Goal: Information Seeking & Learning: Compare options

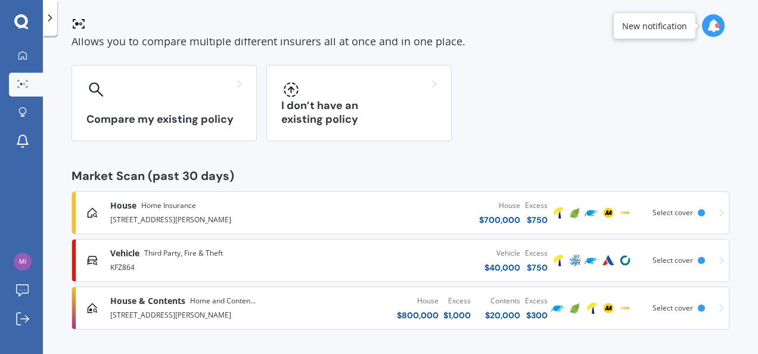
scroll to position [74, 0]
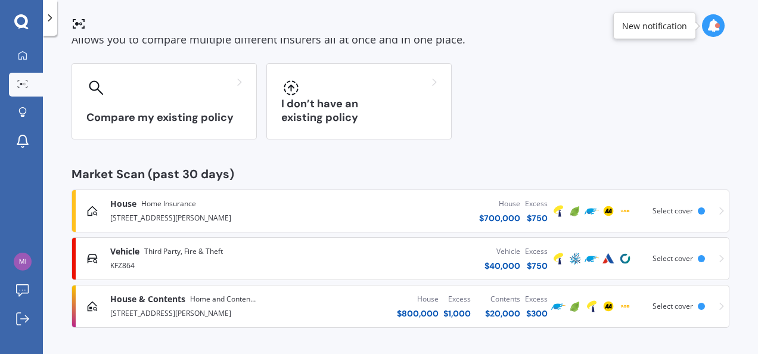
click at [371, 262] on div "Vehicle $ 40,000 Excess $ 750" at bounding box center [434, 259] width 232 height 36
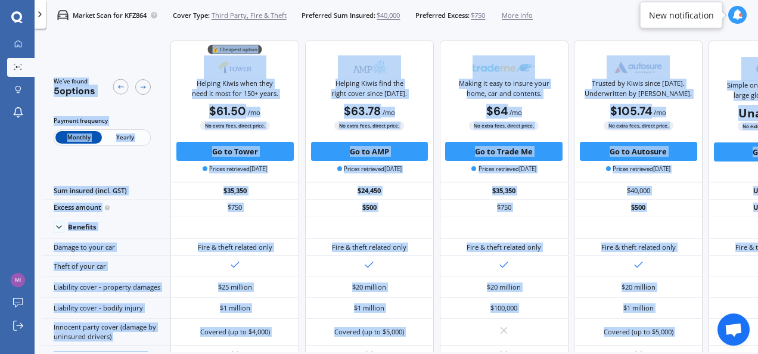
click at [129, 49] on div "We've found 5 options Payment frequency Monthly Yearly" at bounding box center [106, 112] width 129 height 142
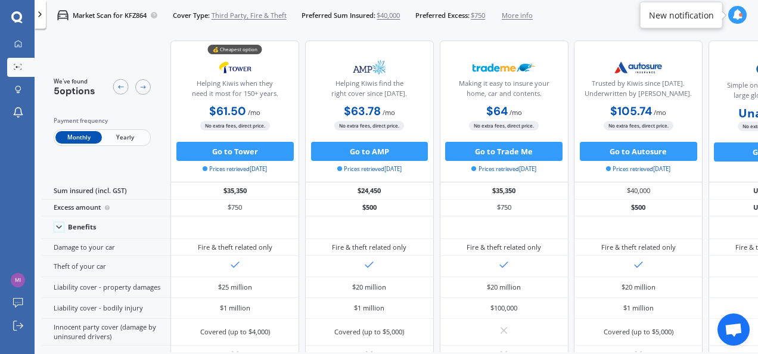
click at [477, 14] on span "$750" at bounding box center [478, 16] width 14 height 10
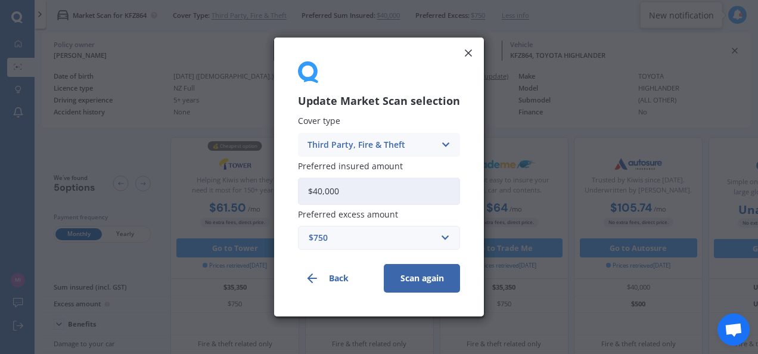
click at [444, 144] on icon at bounding box center [445, 144] width 10 height 13
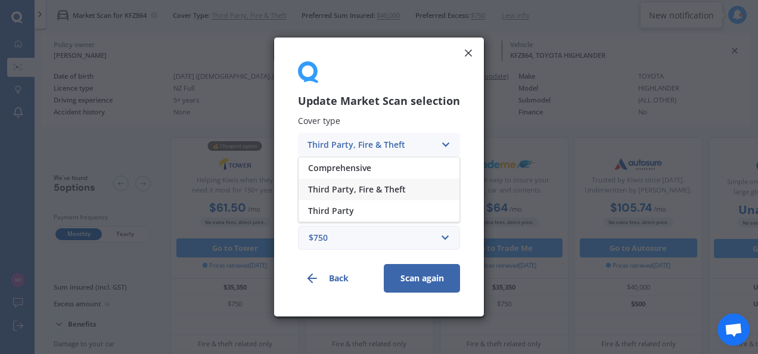
click at [444, 144] on icon at bounding box center [445, 144] width 10 height 13
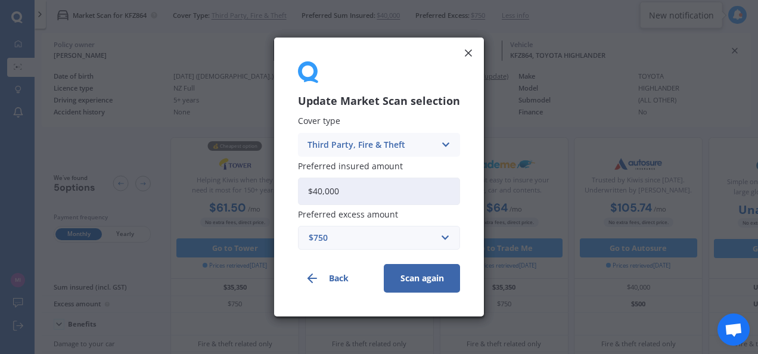
click at [359, 188] on input "$40,000" at bounding box center [379, 191] width 162 height 27
type input "$4"
type input "$30,000"
click at [426, 273] on button "Scan again" at bounding box center [422, 278] width 76 height 29
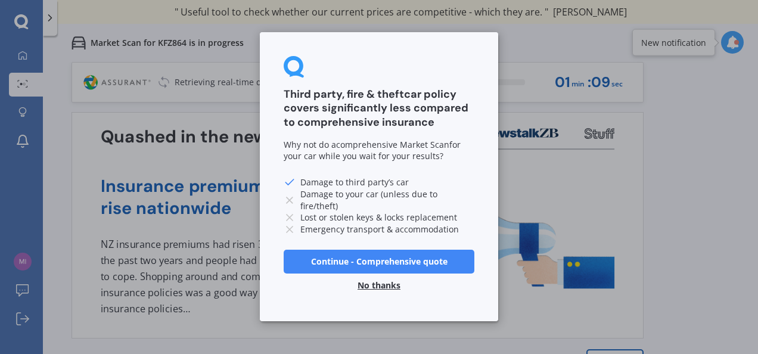
click at [399, 258] on button "Continue - Comprehensive quote" at bounding box center [379, 262] width 191 height 24
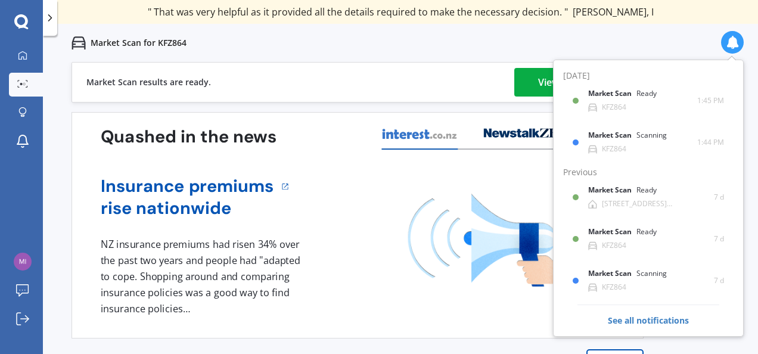
click at [531, 75] on link "View my quotes" at bounding box center [573, 82] width 119 height 29
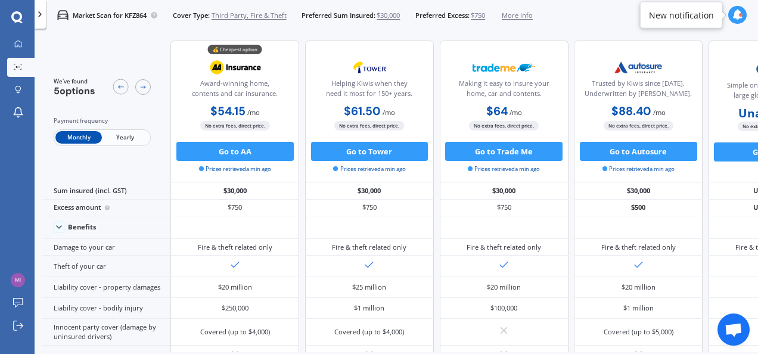
click at [734, 12] on icon at bounding box center [737, 15] width 11 height 11
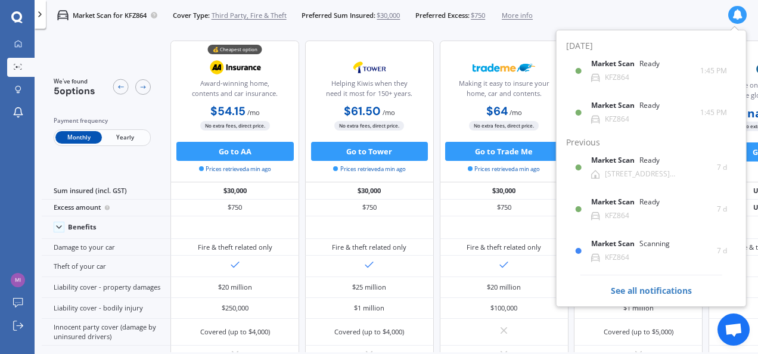
click at [734, 12] on icon at bounding box center [737, 15] width 11 height 11
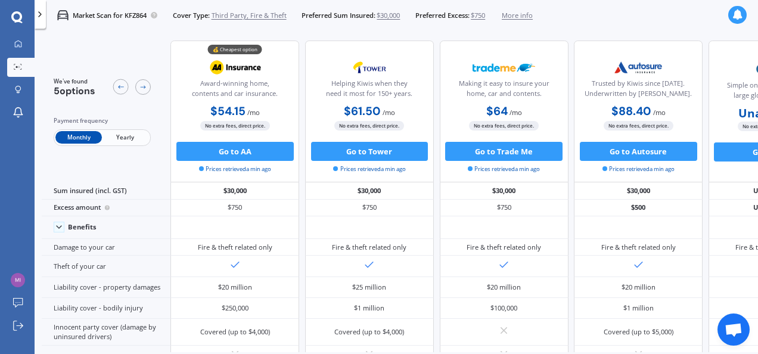
click at [42, 12] on icon at bounding box center [40, 15] width 10 height 10
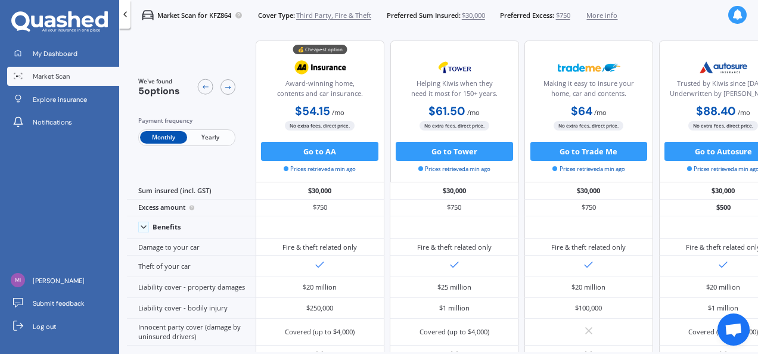
click at [56, 73] on span "Market Scan" at bounding box center [51, 77] width 37 height 10
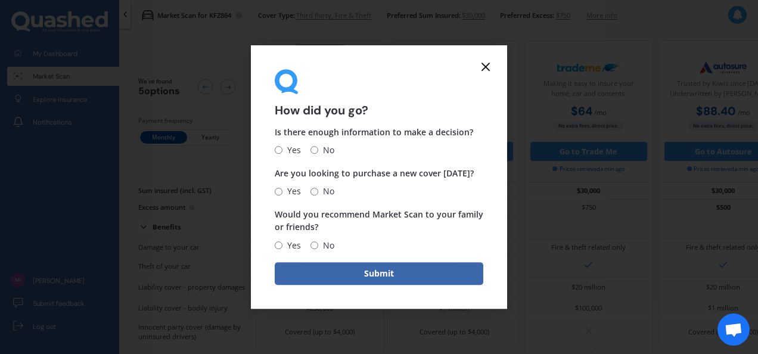
click at [280, 147] on input "Yes" at bounding box center [279, 151] width 8 height 8
radio input "true"
click at [277, 186] on label "Yes" at bounding box center [288, 191] width 26 height 14
click at [277, 188] on input "Yes" at bounding box center [279, 192] width 8 height 8
radio input "true"
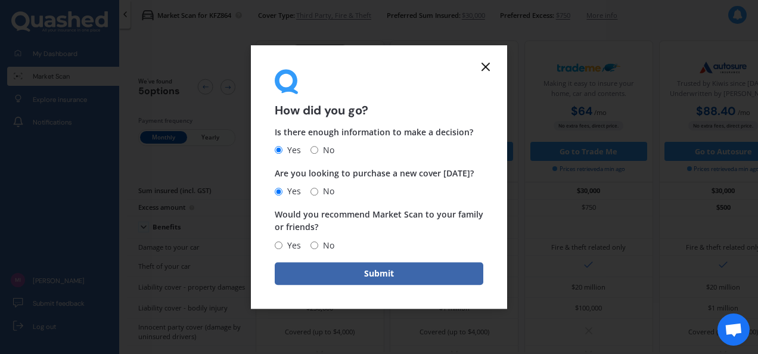
click at [277, 186] on label "Yes" at bounding box center [288, 191] width 26 height 14
click at [277, 188] on input "Yes" at bounding box center [279, 192] width 8 height 8
click at [315, 243] on input "No" at bounding box center [314, 245] width 8 height 8
radio input "true"
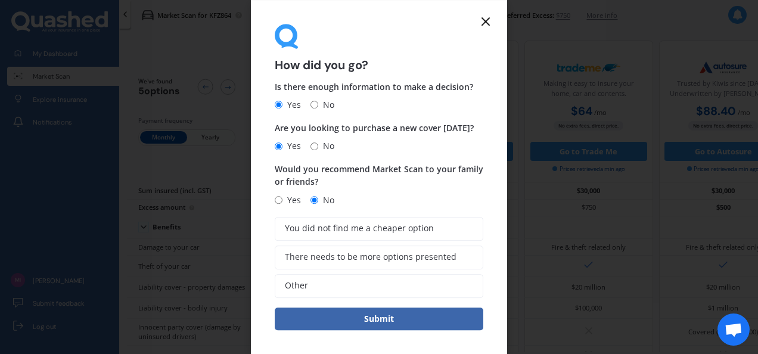
click at [279, 200] on input "Yes" at bounding box center [279, 200] width 8 height 8
radio input "true"
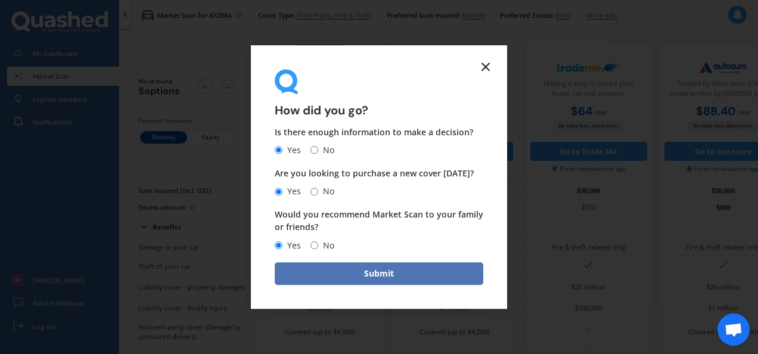
click at [380, 271] on button "Submit" at bounding box center [379, 273] width 209 height 23
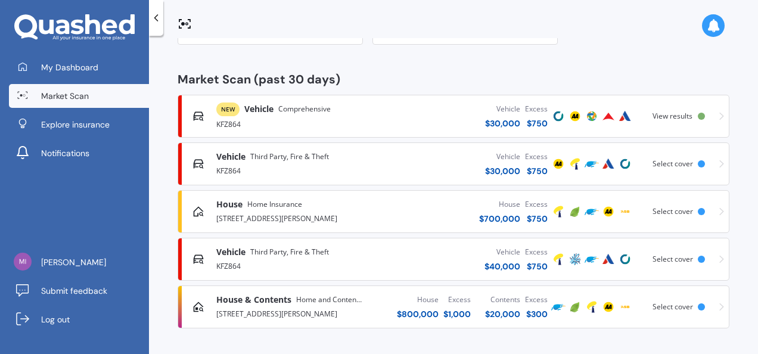
scroll to position [170, 0]
click at [248, 210] on div "[STREET_ADDRESS][PERSON_NAME]" at bounding box center [293, 217] width 155 height 14
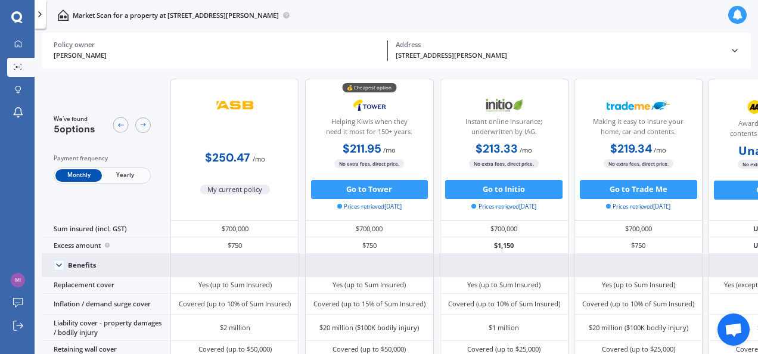
click at [58, 265] on polyline at bounding box center [59, 265] width 5 height 2
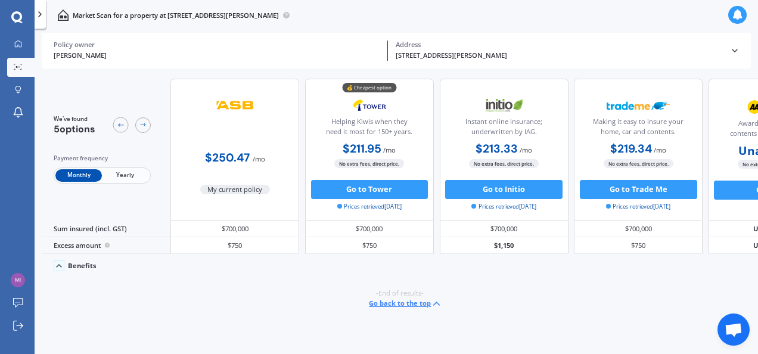
click at [58, 265] on icon at bounding box center [59, 266] width 10 height 10
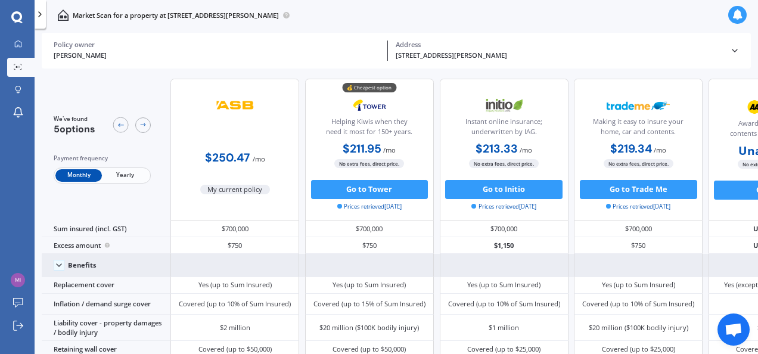
click at [736, 47] on icon at bounding box center [735, 51] width 10 height 10
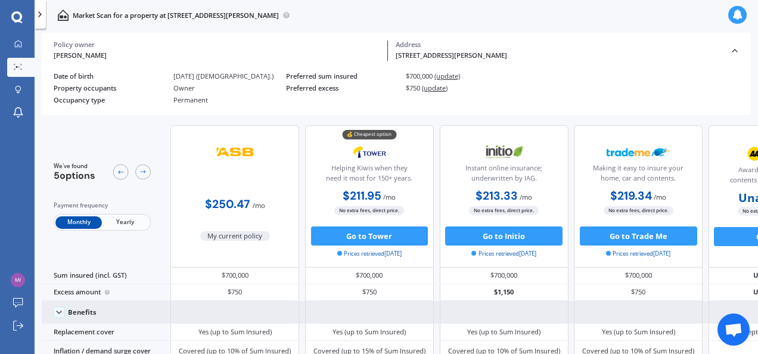
click at [449, 73] on span "(update)" at bounding box center [447, 76] width 26 height 9
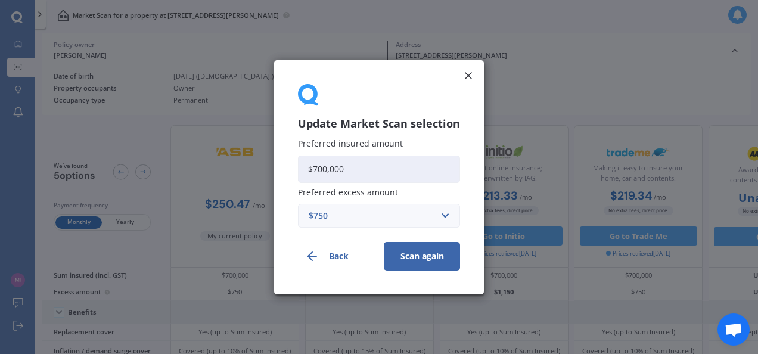
click at [358, 172] on input "$700,000" at bounding box center [379, 168] width 162 height 27
type input "$7"
type input "$6"
type input "$500,000"
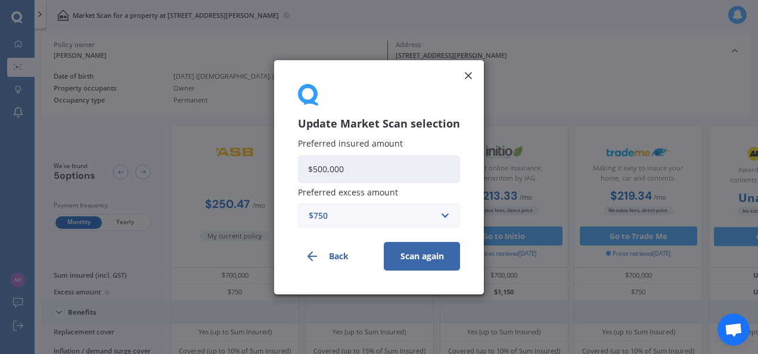
click at [427, 251] on button "Scan again" at bounding box center [422, 255] width 76 height 29
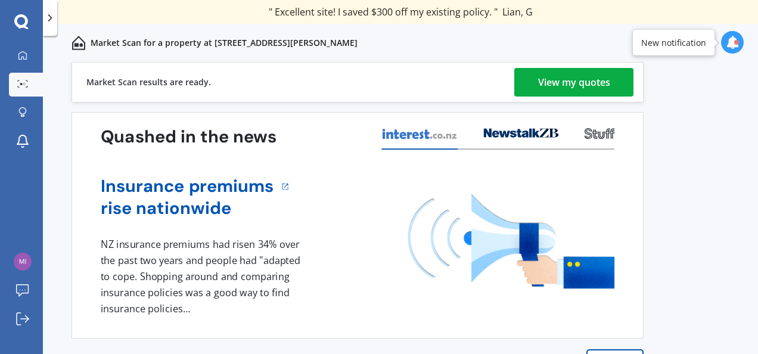
click at [591, 76] on div "View my quotes" at bounding box center [574, 82] width 72 height 29
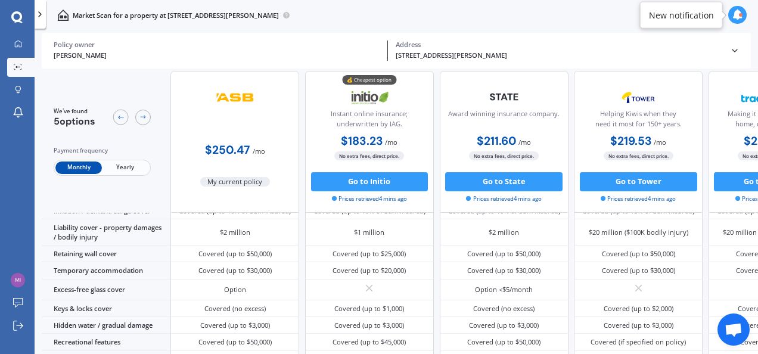
scroll to position [116, 0]
click at [553, 248] on div "Covered (up to $50,000)" at bounding box center [504, 252] width 129 height 17
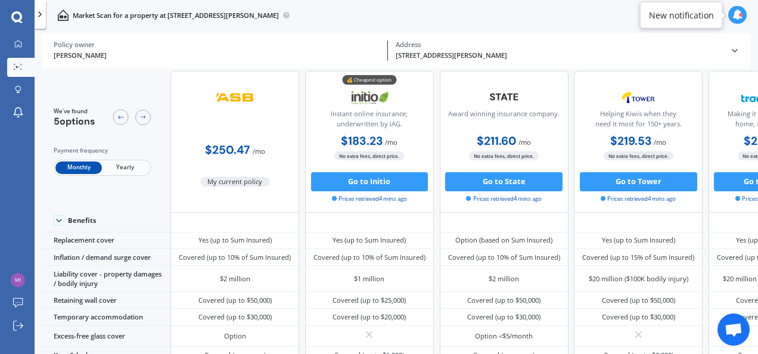
scroll to position [0, 0]
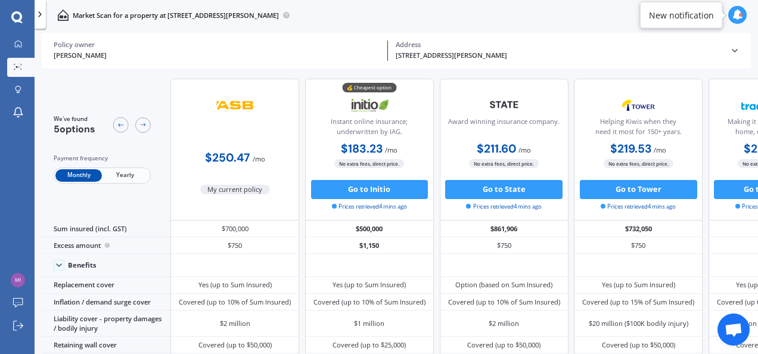
click at [739, 13] on icon at bounding box center [737, 15] width 11 height 11
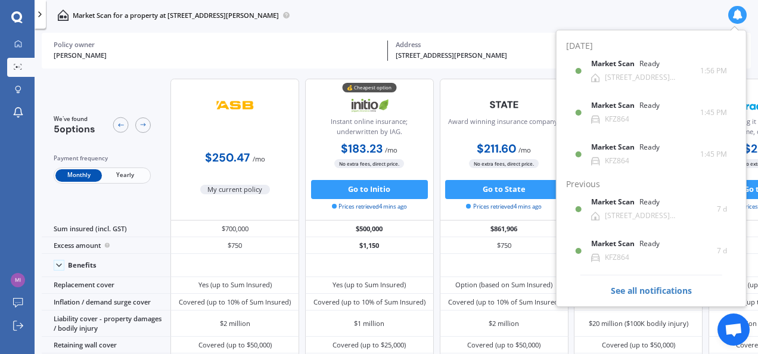
click at [739, 13] on icon at bounding box center [737, 15] width 11 height 11
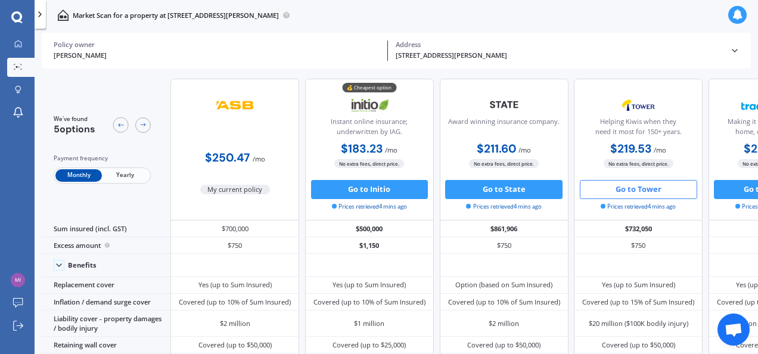
click at [640, 187] on button "Go to Tower" at bounding box center [638, 189] width 117 height 19
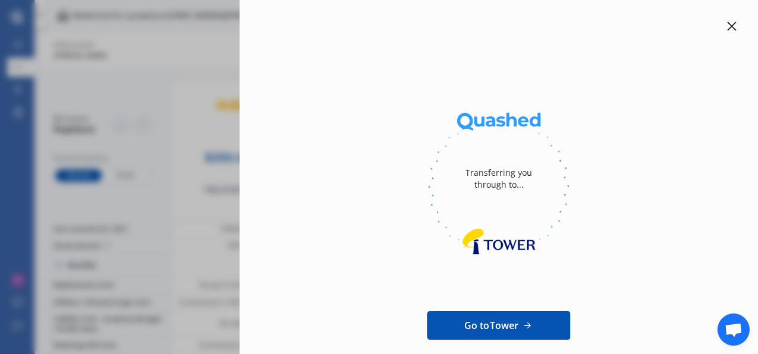
click at [730, 29] on icon at bounding box center [732, 26] width 10 height 10
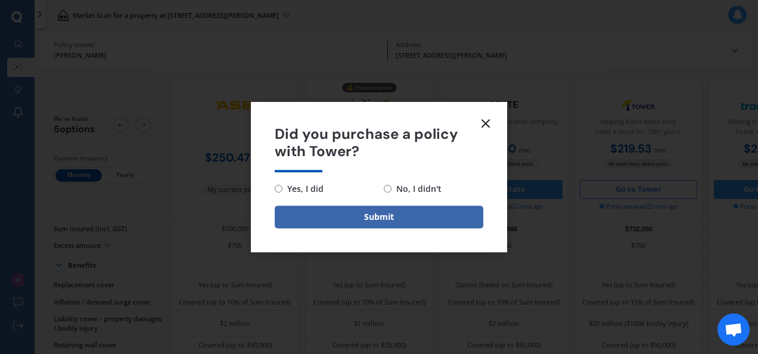
click at [480, 122] on icon at bounding box center [486, 123] width 14 height 14
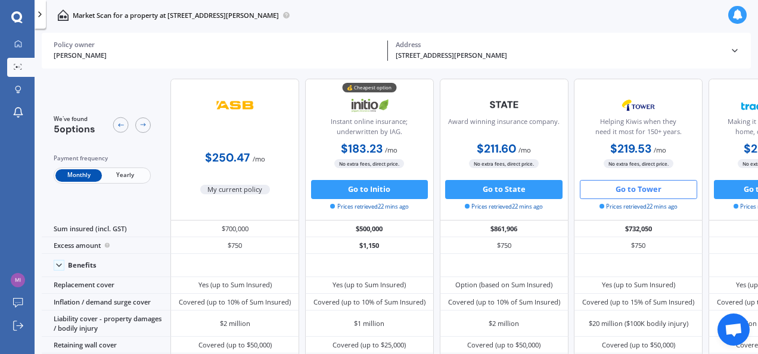
click at [42, 13] on icon at bounding box center [40, 15] width 10 height 10
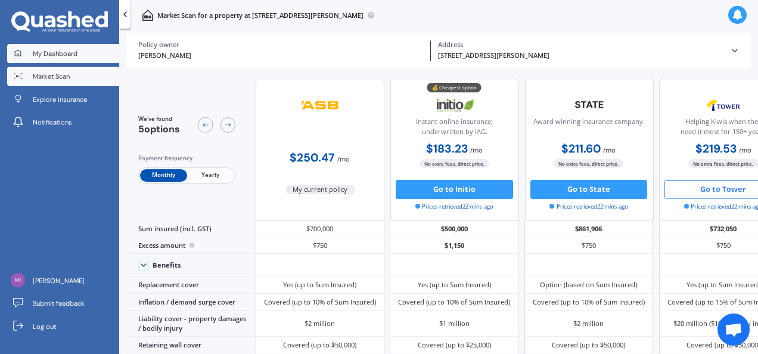
click at [64, 44] on link "My Dashboard" at bounding box center [63, 53] width 112 height 19
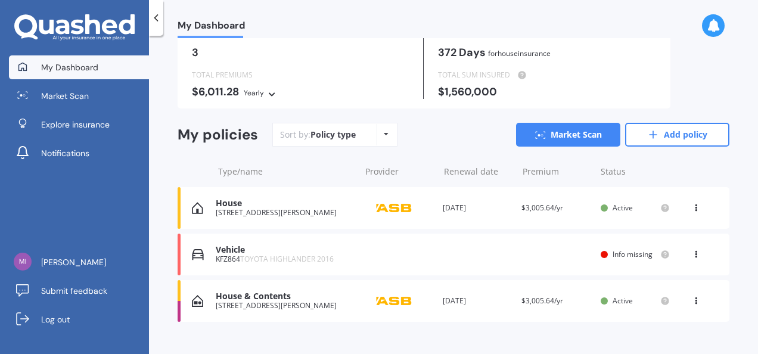
scroll to position [71, 0]
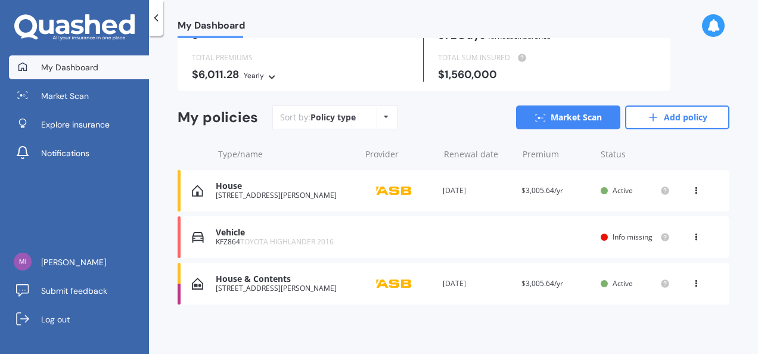
click at [296, 239] on span "TOYOTA HIGHLANDER 2016" at bounding box center [287, 242] width 94 height 10
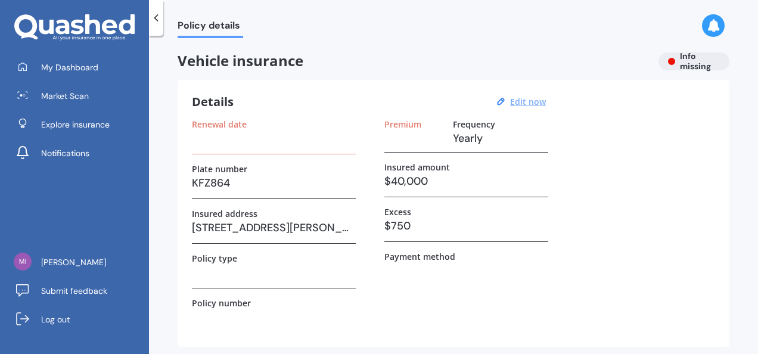
click at [527, 102] on u "Edit now" at bounding box center [528, 101] width 36 height 11
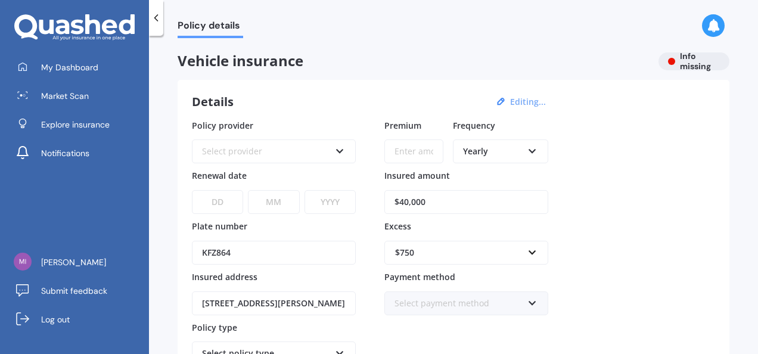
click at [350, 149] on div "Select provider AA AMI AMP ANZ ASB Aioi Nissay Dowa Ando Assurant Autosure BNZ …" at bounding box center [274, 151] width 164 height 24
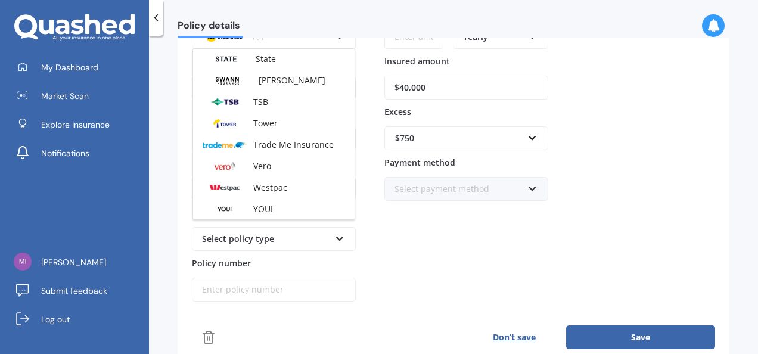
scroll to position [117, 0]
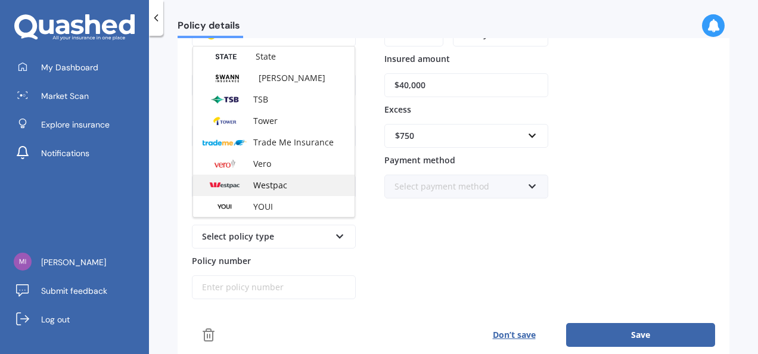
click at [306, 186] on div "Westpac" at bounding box center [274, 185] width 162 height 21
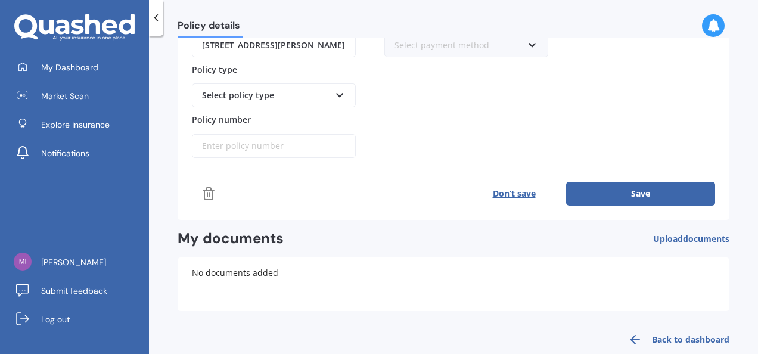
scroll to position [275, 0]
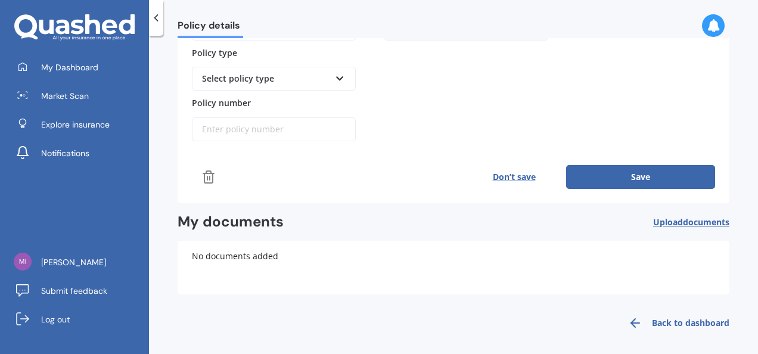
click at [657, 171] on button "Save" at bounding box center [640, 177] width 149 height 24
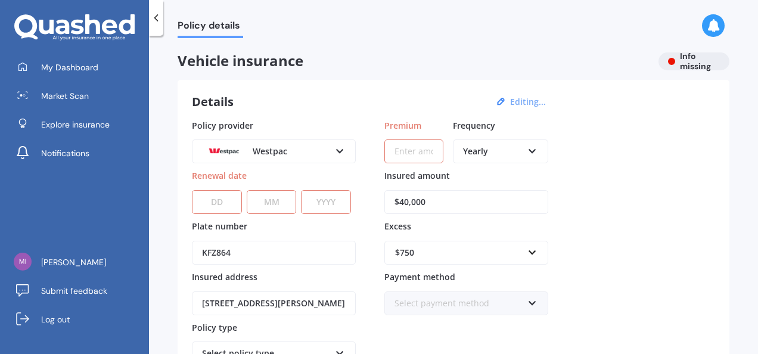
click at [157, 17] on icon at bounding box center [156, 18] width 12 height 12
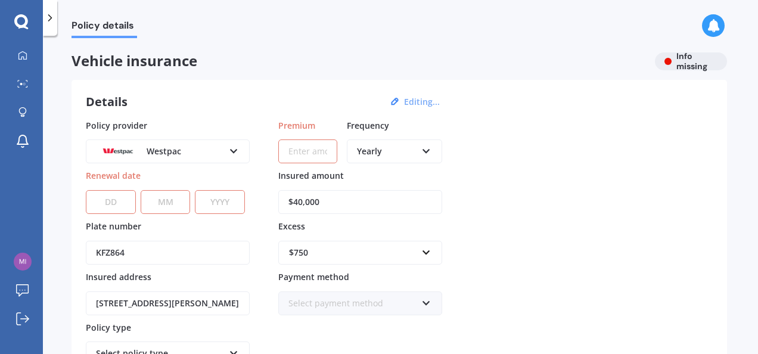
click at [52, 26] on div at bounding box center [50, 18] width 14 height 36
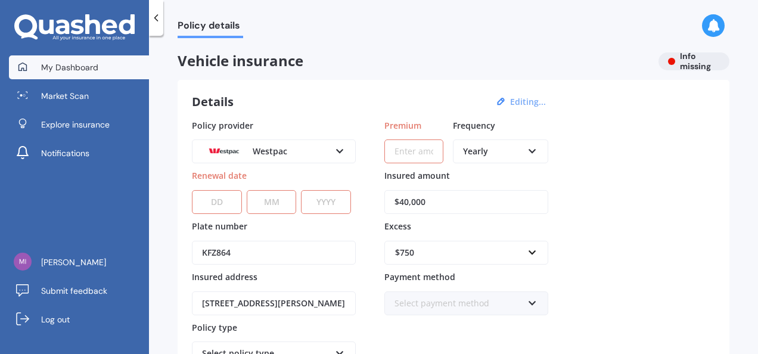
click at [82, 67] on span "My Dashboard" at bounding box center [69, 67] width 57 height 12
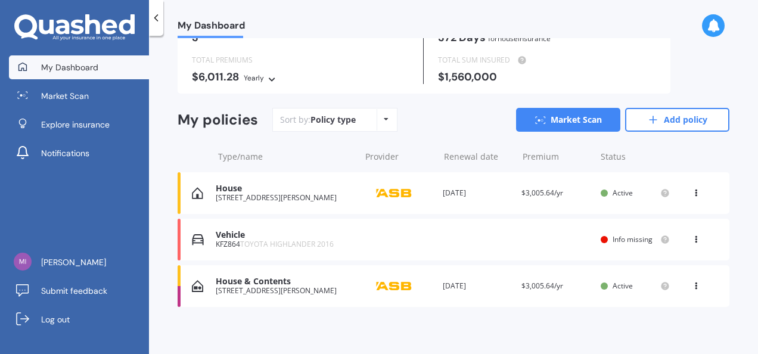
scroll to position [69, 0]
click at [692, 235] on icon at bounding box center [696, 236] width 8 height 7
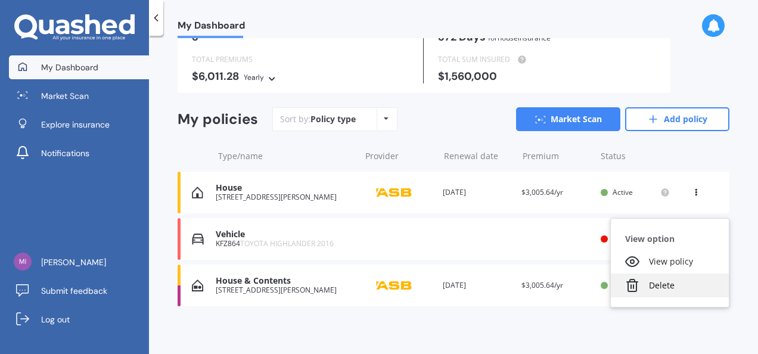
click at [656, 285] on div "Delete" at bounding box center [670, 286] width 118 height 24
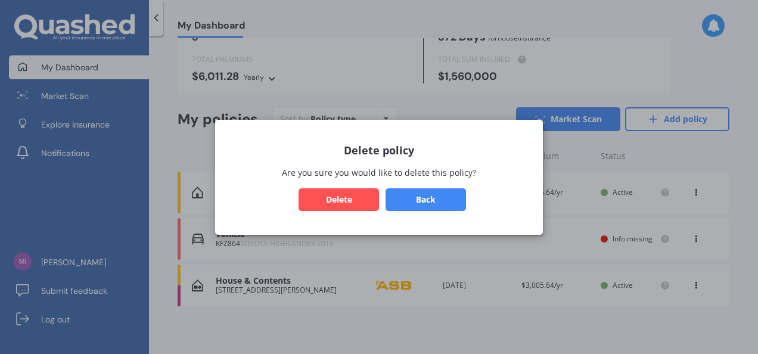
click at [352, 201] on button "Delete" at bounding box center [339, 199] width 80 height 23
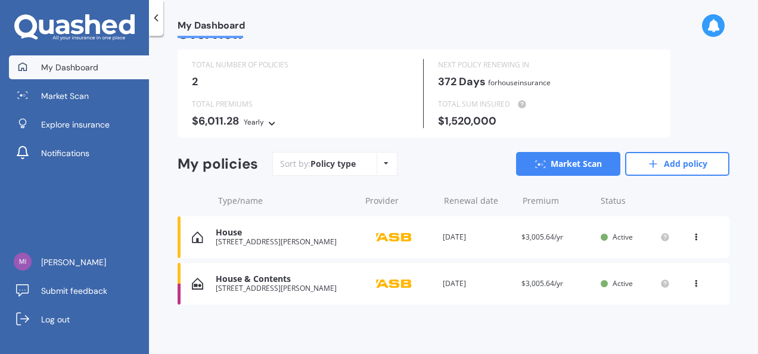
click at [205, 179] on div "My policies Sort by: Policy type Policy type Alphabetical Date added Renewing n…" at bounding box center [454, 168] width 552 height 33
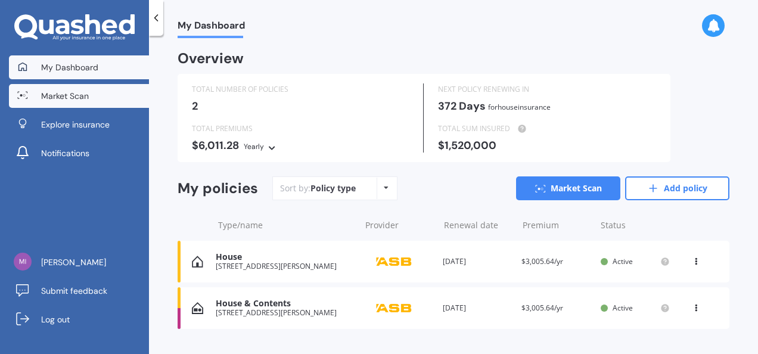
click at [70, 100] on span "Market Scan" at bounding box center [65, 96] width 48 height 12
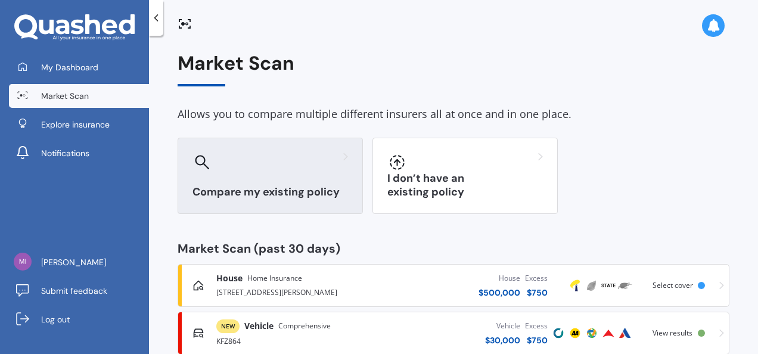
click at [260, 188] on h3 "Compare my existing policy" at bounding box center [270, 192] width 156 height 14
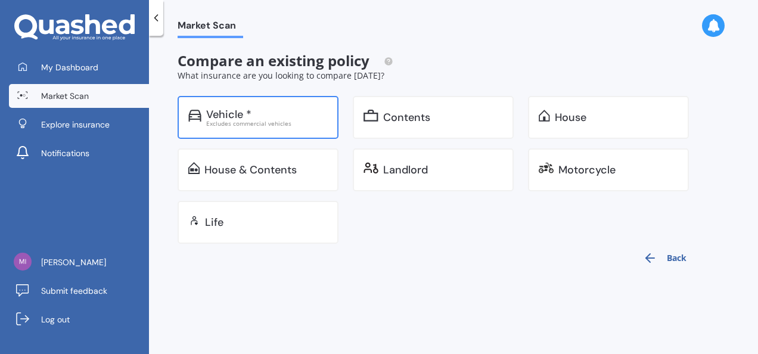
click at [253, 112] on div "Vehicle *" at bounding box center [267, 114] width 122 height 12
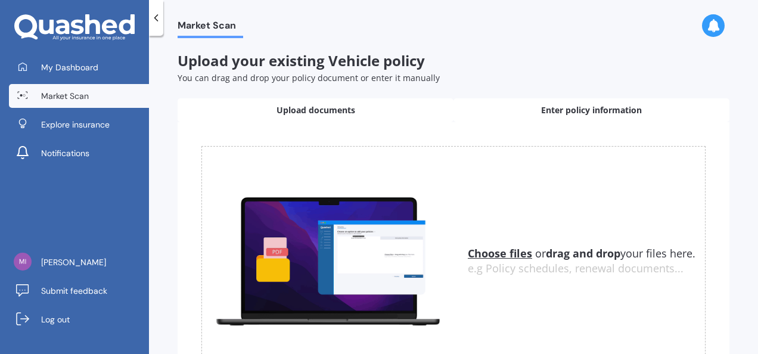
click at [594, 108] on span "Enter policy information" at bounding box center [591, 110] width 101 height 12
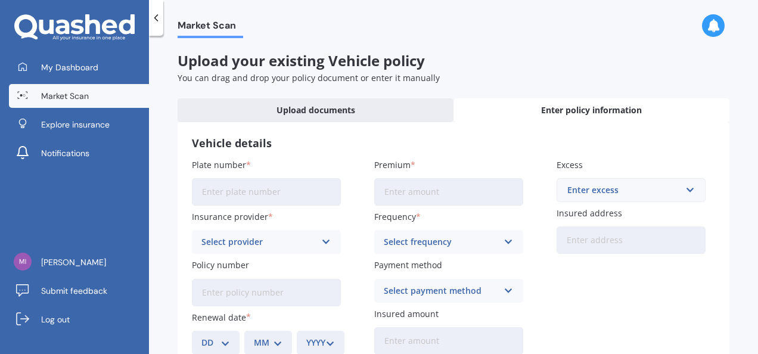
click at [257, 187] on input "Plate number" at bounding box center [266, 191] width 149 height 27
type input "KFZ864"
click at [459, 188] on input "Premium" at bounding box center [448, 191] width 149 height 27
type input "$63.00"
click at [328, 238] on icon at bounding box center [326, 241] width 10 height 13
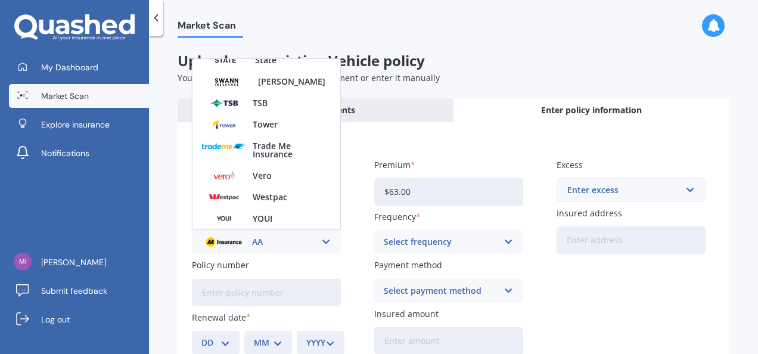
scroll to position [74, 0]
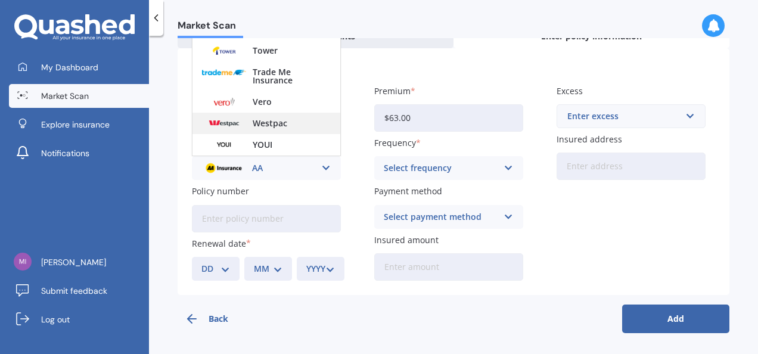
click at [275, 125] on span "Westpac" at bounding box center [270, 123] width 35 height 8
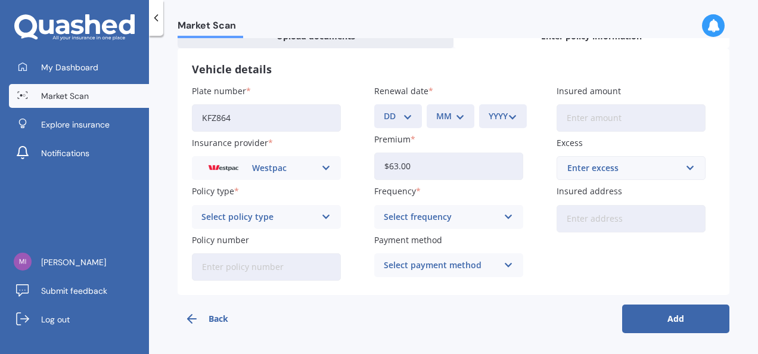
click at [324, 218] on icon at bounding box center [326, 216] width 10 height 13
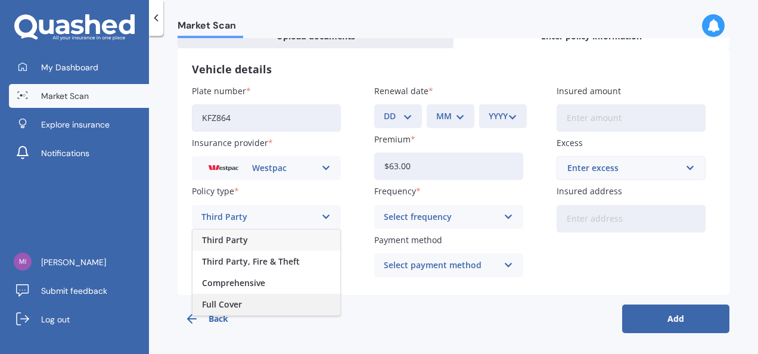
click at [282, 310] on div "Full Cover" at bounding box center [266, 304] width 148 height 21
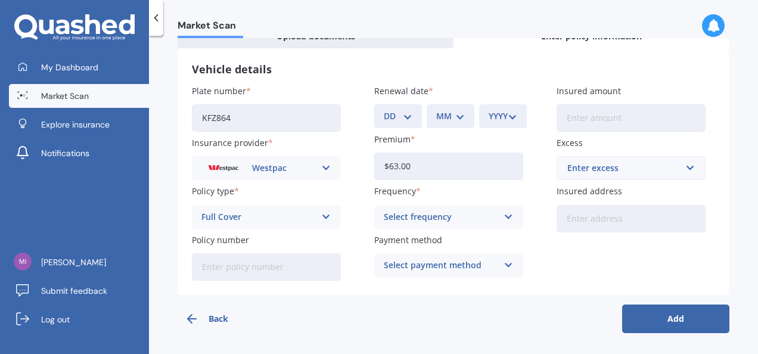
click at [507, 213] on icon at bounding box center [509, 216] width 10 height 13
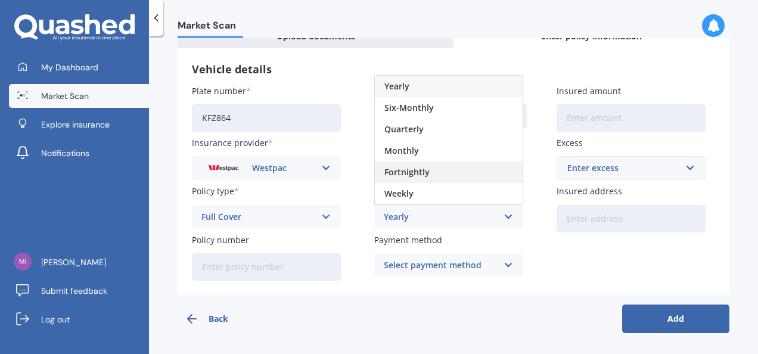
click at [469, 176] on div "Fortnightly" at bounding box center [449, 172] width 148 height 21
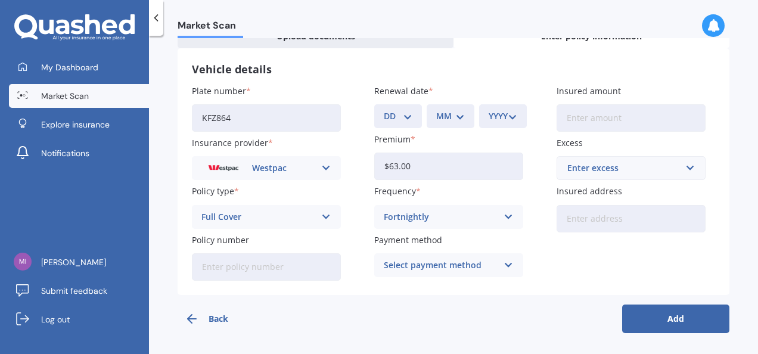
click at [632, 123] on input "Insured amount" at bounding box center [631, 117] width 149 height 27
type input "$40,000"
click at [670, 318] on button "Add" at bounding box center [675, 319] width 107 height 29
click at [415, 116] on select "DD 01 02 03 04 05 06 07 08 09 10 11 12 13 14 15 16 17 18 19 20 21 22 23 24 25 2…" at bounding box center [407, 116] width 29 height 13
click at [415, 112] on select "DD 01 02 03 04 05 06 07 08 09 10 11 12 13 14 15 16 17 18 19 20 21 22 23 24 25 2…" at bounding box center [407, 116] width 29 height 13
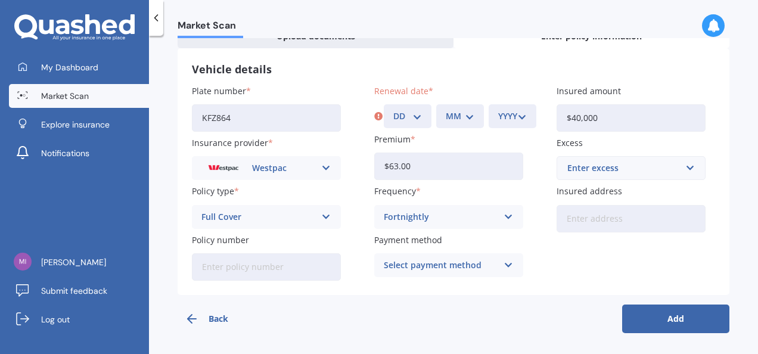
select select "08"
click at [393, 110] on select "DD 01 02 03 04 05 06 07 08 09 10 11 12 13 14 15 16 17 18 19 20 21 22 23 24 25 2…" at bounding box center [407, 116] width 29 height 13
click at [465, 116] on select "MM 01 02 03 04 05 06 07 08 09 10 11 12" at bounding box center [460, 116] width 29 height 13
select select "05"
click at [446, 110] on select "MM 01 02 03 04 05 06 07 08 09 10 11 12" at bounding box center [460, 116] width 29 height 13
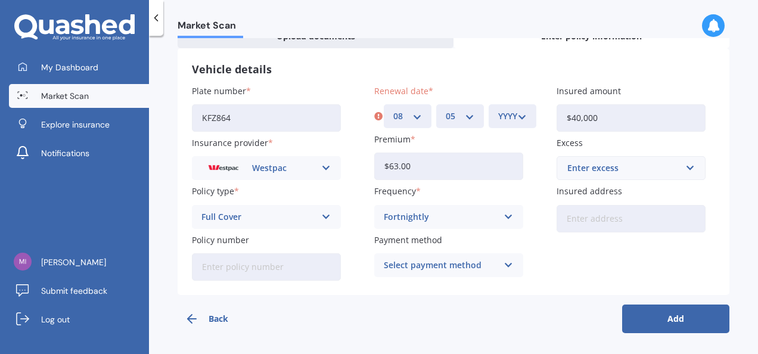
click at [518, 115] on select "YYYY 2027 2026 2025 2024 2023 2022 2021 2020 2019 2018 2017 2016 2015 2014 2013…" at bounding box center [512, 116] width 29 height 13
select select "2025"
click at [498, 110] on select "YYYY 2027 2026 2025 2024 2023 2022 2021 2020 2019 2018 2017 2016 2015 2014 2013…" at bounding box center [512, 116] width 29 height 13
click at [582, 287] on div "Vehicle details Plate number KFZ864 Insurance provider Westpac AA AMI AMP ANZ A…" at bounding box center [454, 171] width 552 height 247
click at [653, 321] on button "Add" at bounding box center [675, 319] width 107 height 29
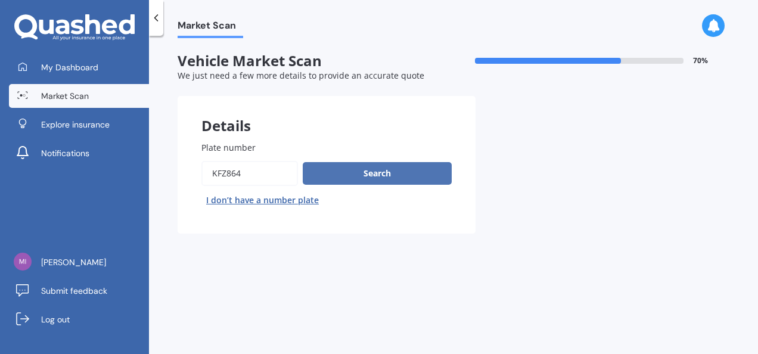
click at [396, 175] on button "Search" at bounding box center [377, 173] width 149 height 23
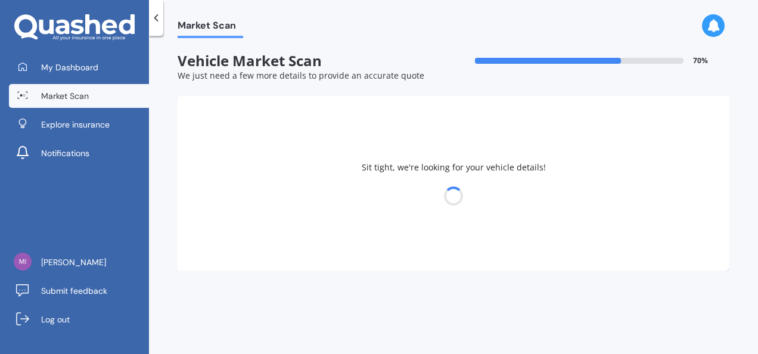
select select "TOYOTA"
select select "HIGHLANDER"
select select "30"
select select "11"
select select "1982"
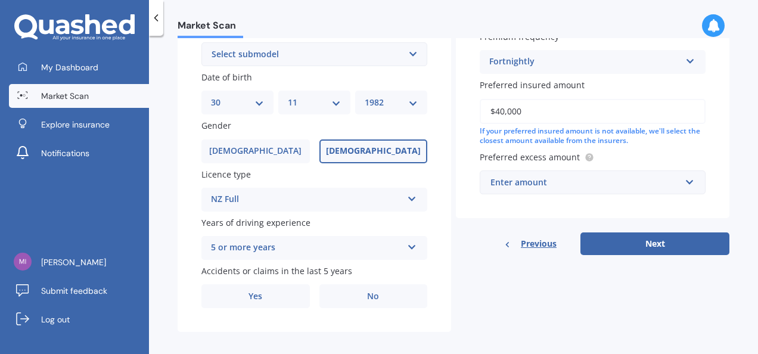
scroll to position [340, 0]
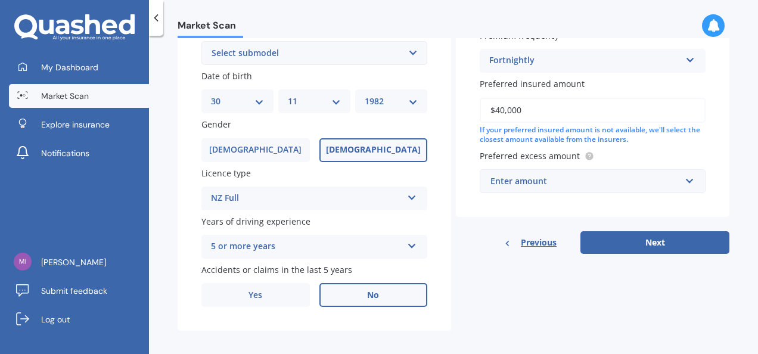
click at [377, 296] on label "No" at bounding box center [373, 295] width 108 height 24
click at [0, 0] on input "No" at bounding box center [0, 0] width 0 height 0
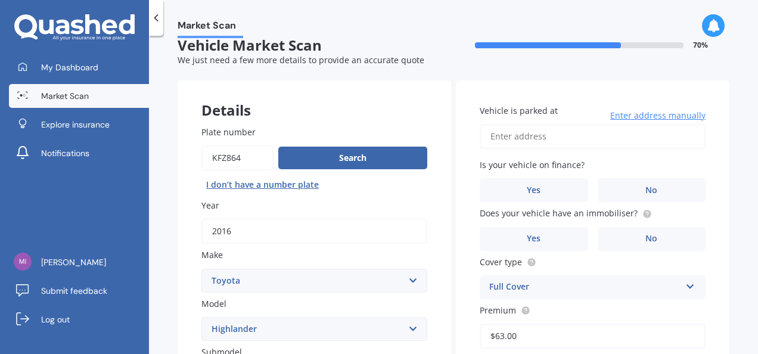
scroll to position [0, 0]
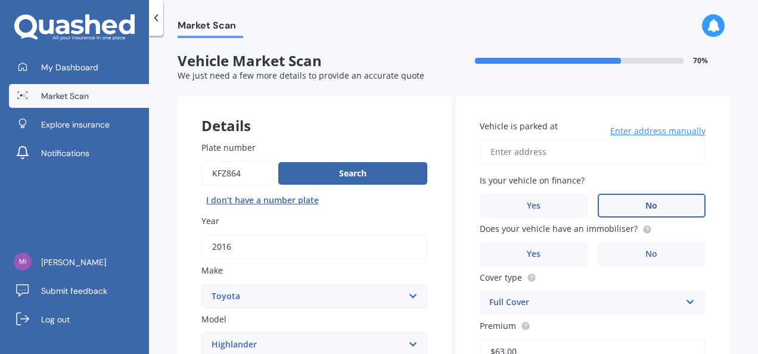
click at [635, 202] on label "No" at bounding box center [652, 206] width 108 height 24
click at [0, 0] on input "No" at bounding box center [0, 0] width 0 height 0
click at [634, 249] on label "No" at bounding box center [652, 255] width 108 height 24
click at [0, 0] on input "No" at bounding box center [0, 0] width 0 height 0
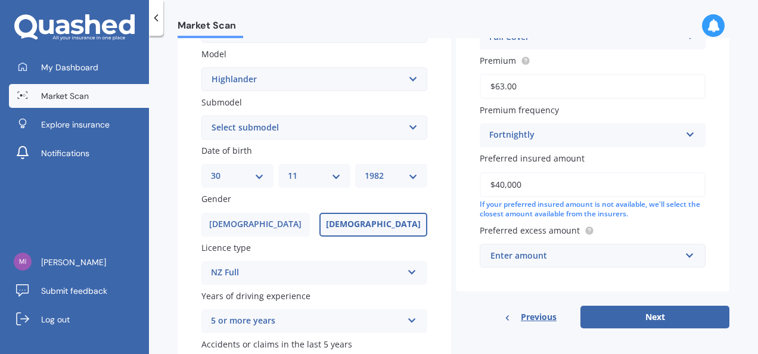
scroll to position [271, 0]
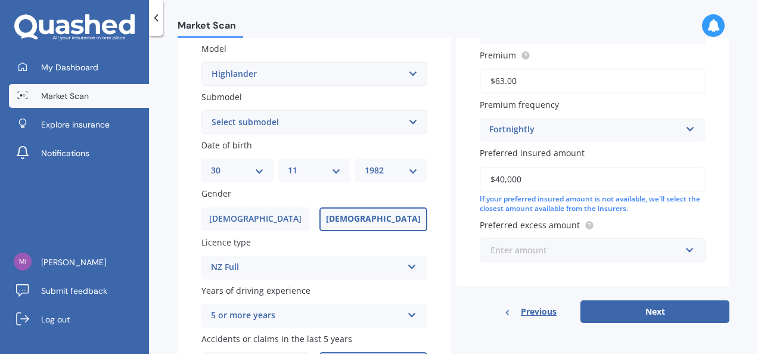
click at [689, 250] on input "text" at bounding box center [588, 250] width 215 height 23
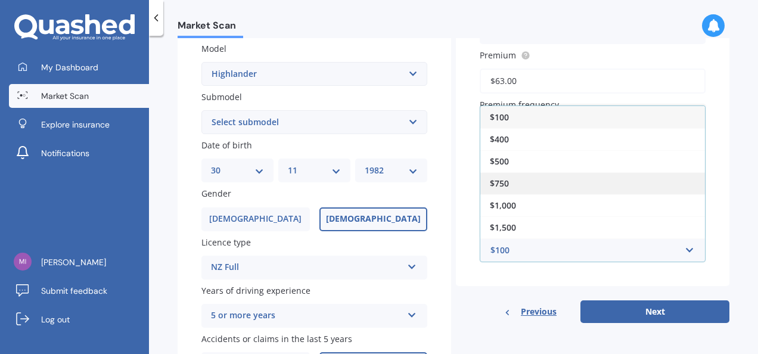
click at [585, 187] on div "$750" at bounding box center [592, 183] width 225 height 22
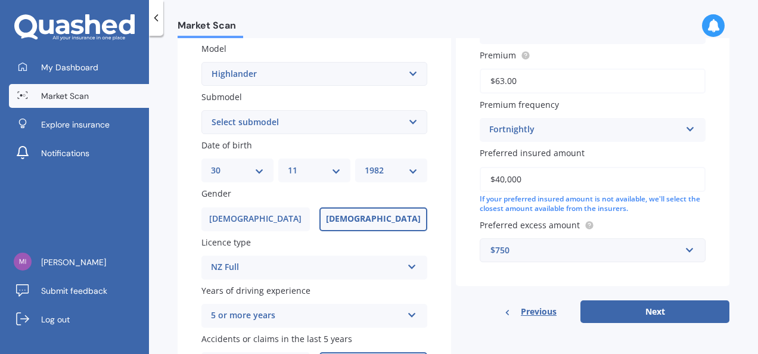
scroll to position [349, 0]
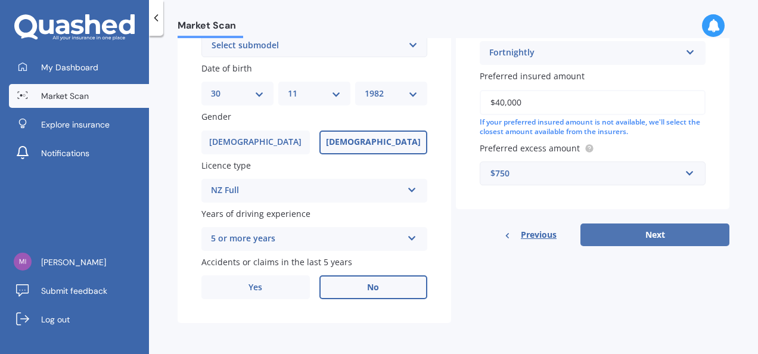
click at [671, 235] on button "Next" at bounding box center [654, 234] width 149 height 23
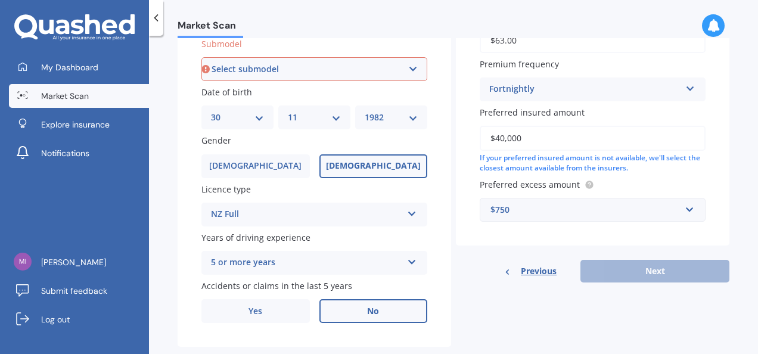
click at [411, 69] on select "Select submodel (All other) Hybrid Petrol V6 2WD Petrol V6 4WD" at bounding box center [314, 69] width 226 height 24
select select "(ALL OTHER)"
click at [201, 58] on select "Select submodel (All other) Hybrid Petrol V6 2WD Petrol V6 4WD" at bounding box center [314, 69] width 226 height 24
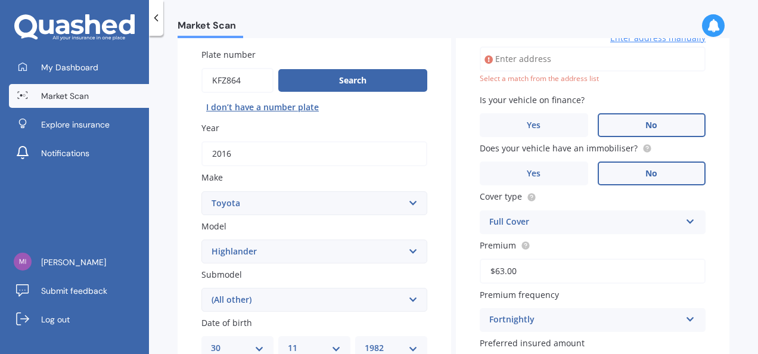
scroll to position [81, 0]
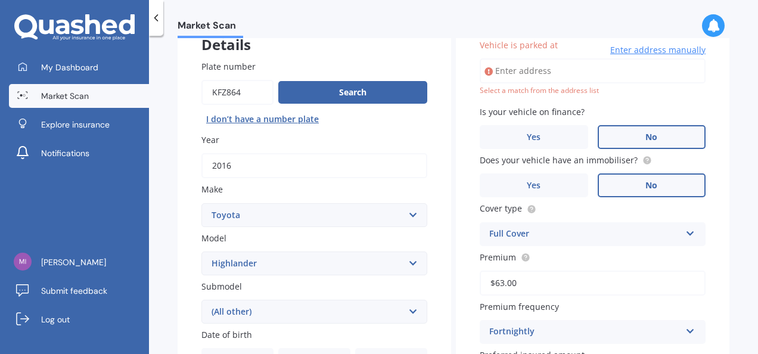
click at [569, 78] on input "Vehicle is parked at" at bounding box center [593, 70] width 226 height 25
type input "[STREET_ADDRESS][PERSON_NAME]"
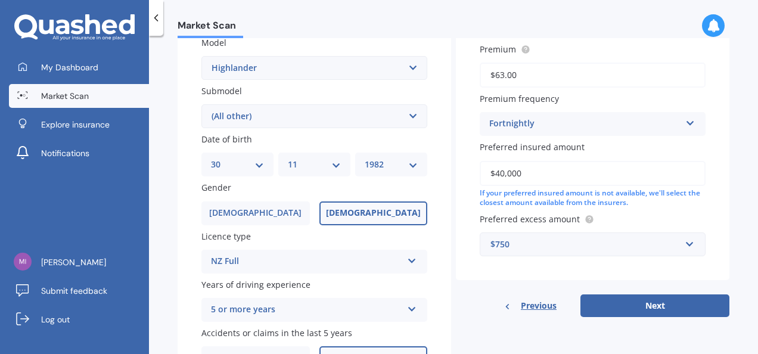
scroll to position [349, 0]
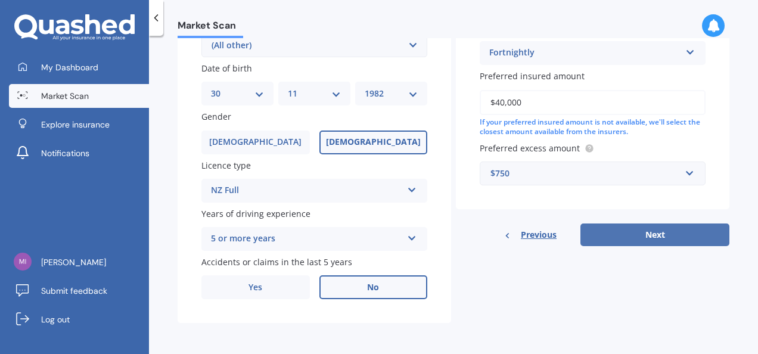
click at [681, 237] on button "Next" at bounding box center [654, 234] width 149 height 23
select select "30"
select select "11"
select select "1982"
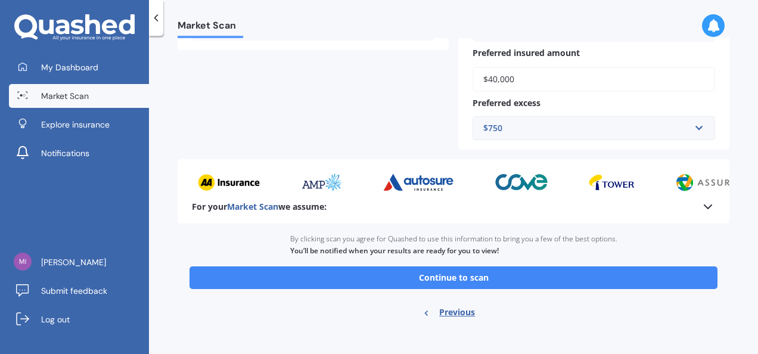
scroll to position [361, 0]
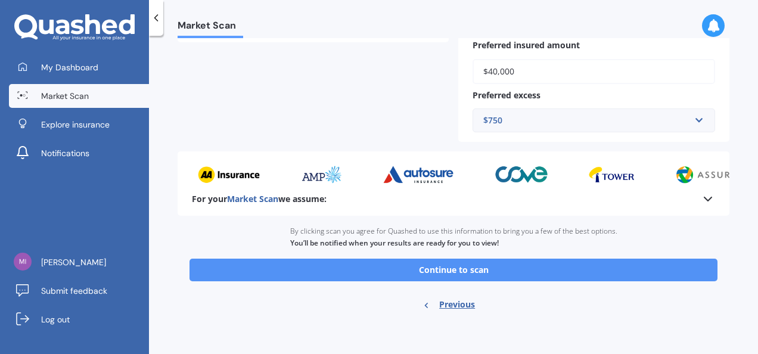
click at [625, 269] on button "Continue to scan" at bounding box center [454, 270] width 528 height 23
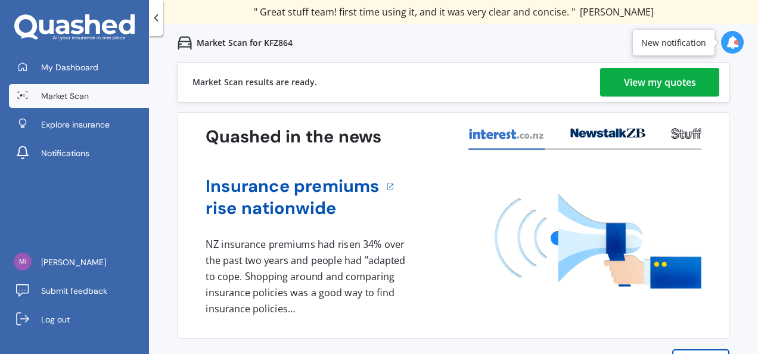
click at [642, 85] on div "View my quotes" at bounding box center [660, 82] width 72 height 29
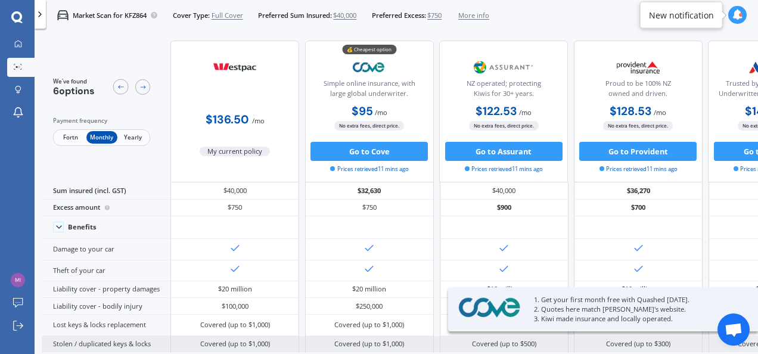
click at [719, 345] on div "Covered (up to $1,000)" at bounding box center [773, 344] width 129 height 17
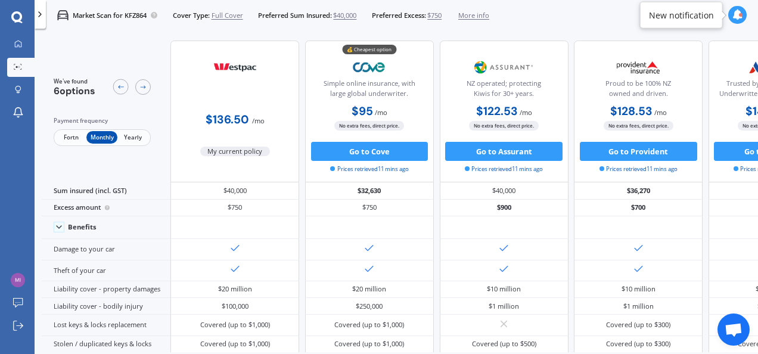
scroll to position [0, 273]
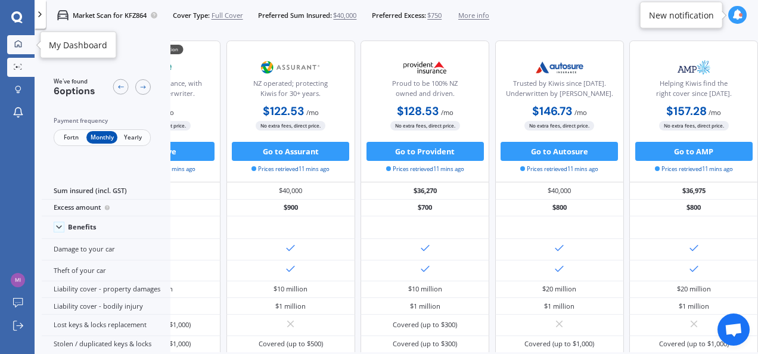
click at [18, 48] on div at bounding box center [18, 44] width 14 height 9
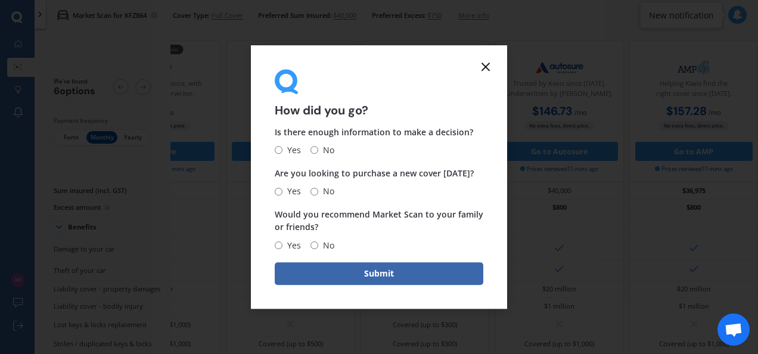
click at [278, 150] on input "Yes" at bounding box center [279, 151] width 8 height 8
radio input "true"
click at [313, 188] on input "No" at bounding box center [314, 192] width 8 height 8
radio input "true"
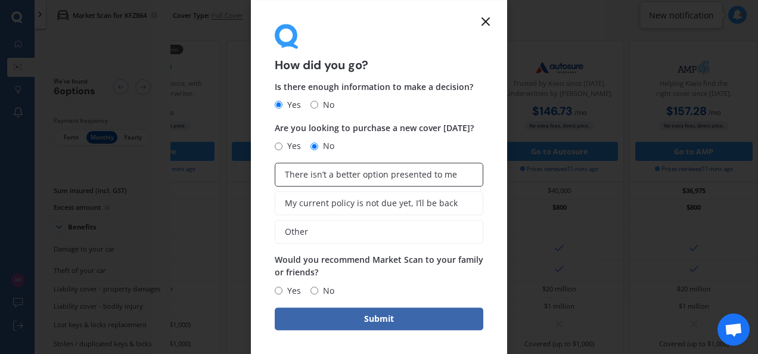
click at [306, 179] on span "There isn’t a better option presented to me" at bounding box center [371, 175] width 172 height 10
click at [0, 0] on input "There isn’t a better option presented to me" at bounding box center [0, 0] width 0 height 0
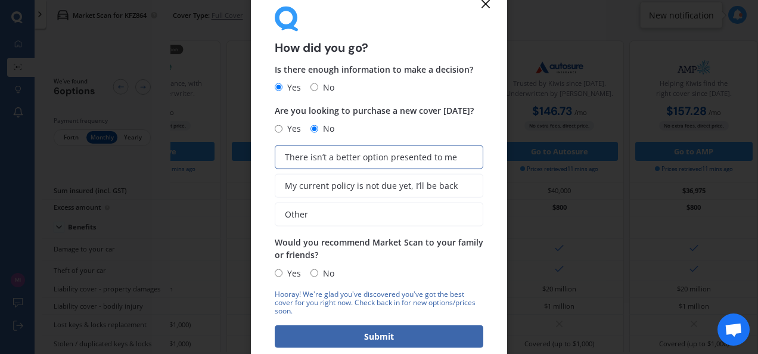
click at [278, 274] on input "Yes" at bounding box center [279, 273] width 8 height 8
radio input "true"
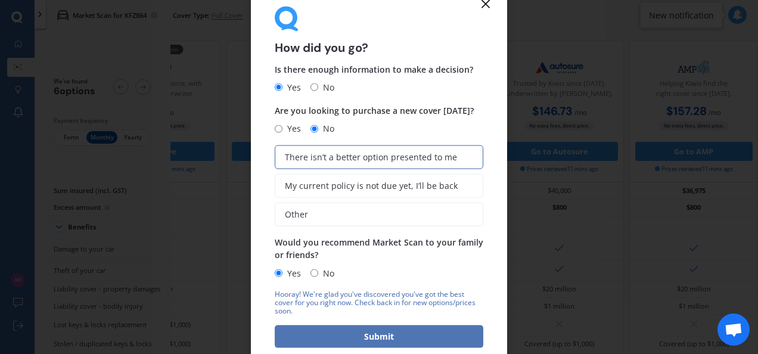
click at [388, 330] on button "Submit" at bounding box center [379, 336] width 209 height 23
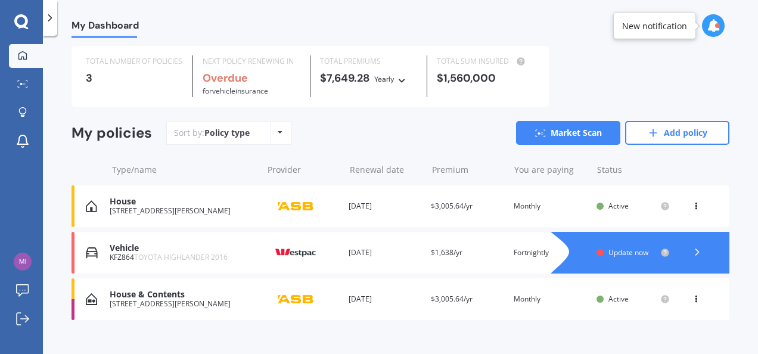
scroll to position [29, 0]
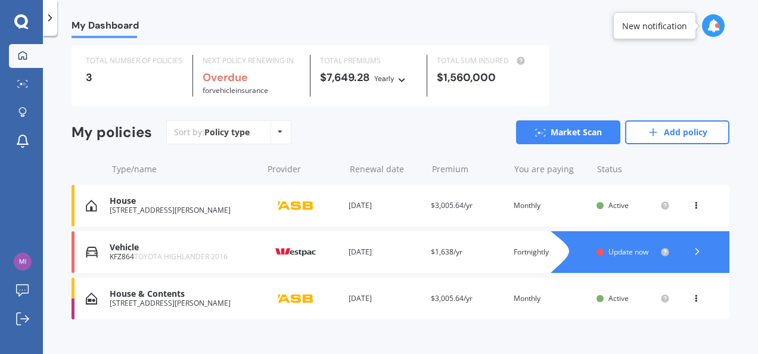
click at [186, 212] on div "[STREET_ADDRESS][PERSON_NAME]" at bounding box center [183, 210] width 147 height 8
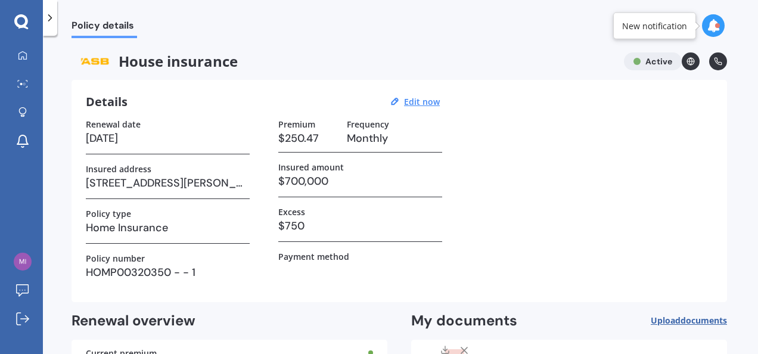
scroll to position [103, 0]
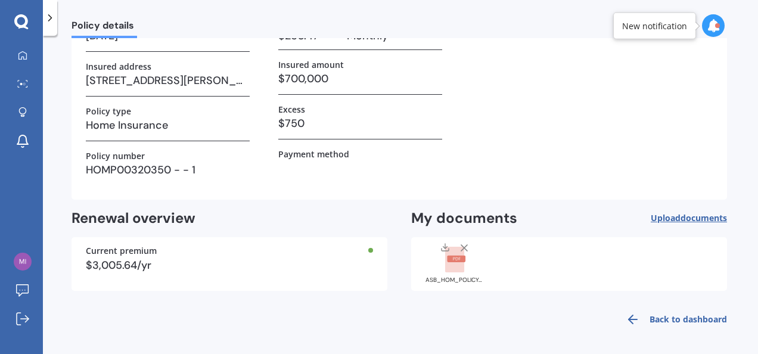
click at [651, 317] on link "Back to dashboard" at bounding box center [673, 319] width 108 height 29
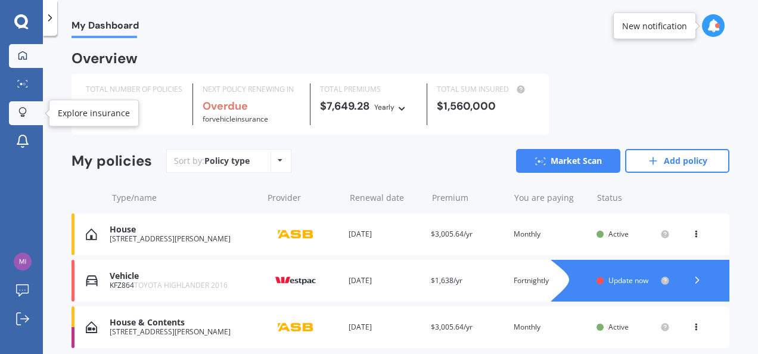
click at [21, 107] on icon at bounding box center [22, 112] width 8 height 10
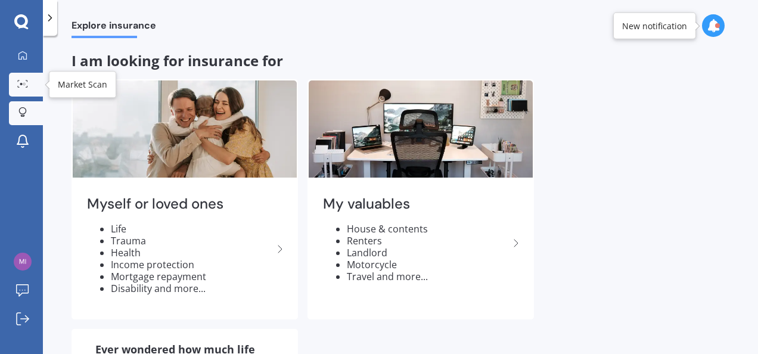
click at [22, 77] on link "Market Scan" at bounding box center [26, 85] width 34 height 24
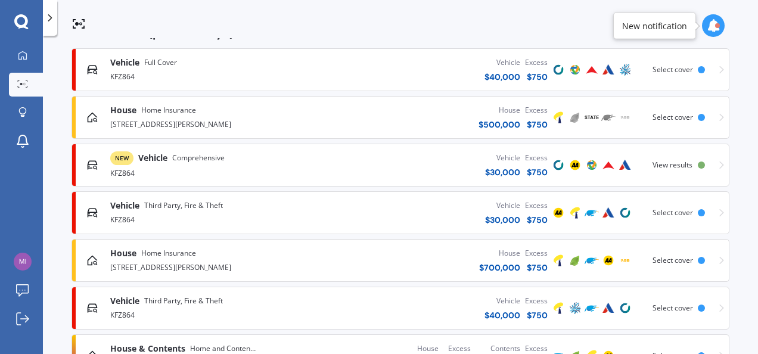
scroll to position [218, 0]
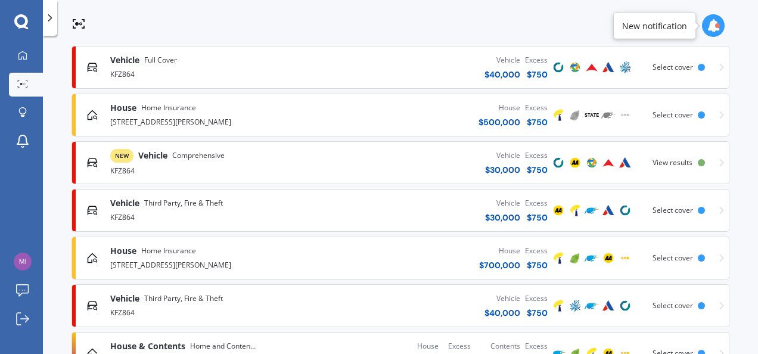
click at [235, 112] on div "House Home Insurance" at bounding box center [214, 108] width 208 height 12
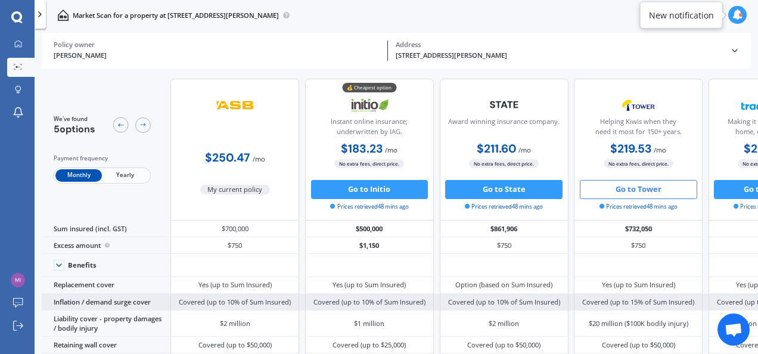
click at [640, 296] on div "Covered (up to 15% of Sum Insured)" at bounding box center [638, 302] width 129 height 17
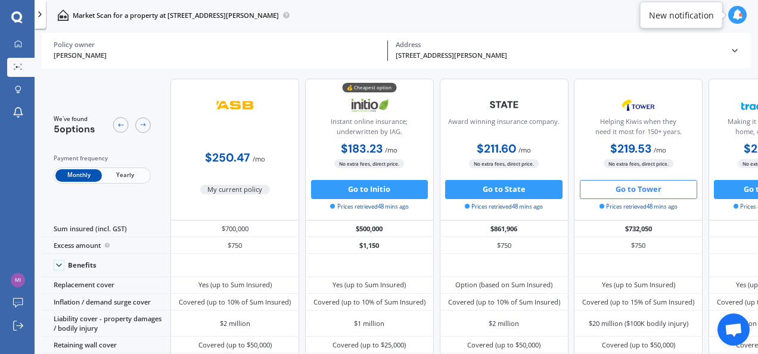
click at [735, 11] on icon at bounding box center [737, 15] width 11 height 11
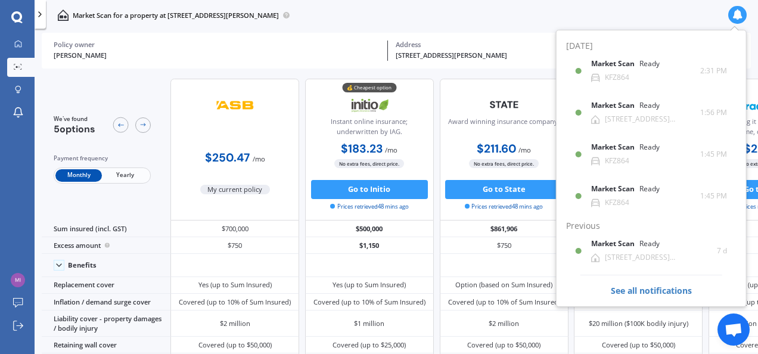
click at [678, 21] on div "Market Scan for a property at [STREET_ADDRESS][PERSON_NAME]" at bounding box center [396, 15] width 723 height 30
